Goal: Find contact information: Find contact information

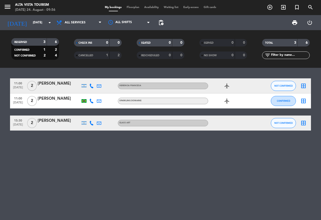
click at [56, 82] on div "[PERSON_NAME]" at bounding box center [59, 83] width 43 height 7
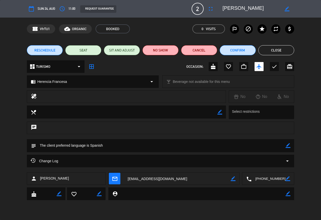
drag, startPoint x: 224, startPoint y: 6, endPoint x: 275, endPoint y: 7, distance: 51.2
click at [275, 7] on textarea at bounding box center [251, 8] width 57 height 9
click at [275, 179] on textarea at bounding box center [269, 178] width 34 height 13
click at [274, 164] on span "content_paste" at bounding box center [276, 166] width 4 height 4
click at [270, 48] on button "Close" at bounding box center [276, 50] width 36 height 10
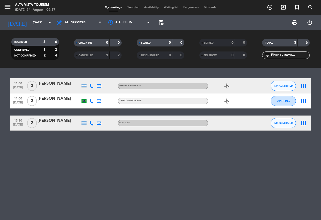
click at [45, 119] on div "[PERSON_NAME]" at bounding box center [59, 120] width 43 height 7
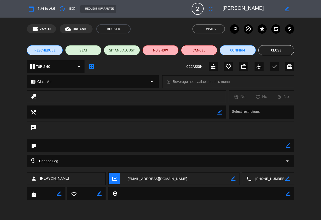
drag, startPoint x: 230, startPoint y: 6, endPoint x: 287, endPoint y: 10, distance: 56.9
click at [287, 10] on div "border_color" at bounding box center [256, 8] width 75 height 9
click at [253, 7] on textarea at bounding box center [251, 8] width 57 height 9
drag, startPoint x: 254, startPoint y: 8, endPoint x: 222, endPoint y: 9, distance: 31.9
click at [222, 9] on div "border_color" at bounding box center [256, 8] width 75 height 9
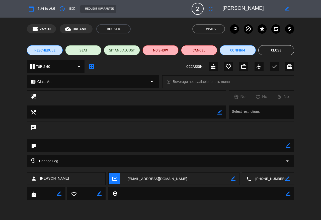
click at [273, 176] on textarea at bounding box center [269, 178] width 34 height 13
click at [275, 165] on span "content_paste" at bounding box center [276, 166] width 4 height 4
click at [271, 45] on button "Close" at bounding box center [276, 50] width 36 height 10
